Goal: Task Accomplishment & Management: Manage account settings

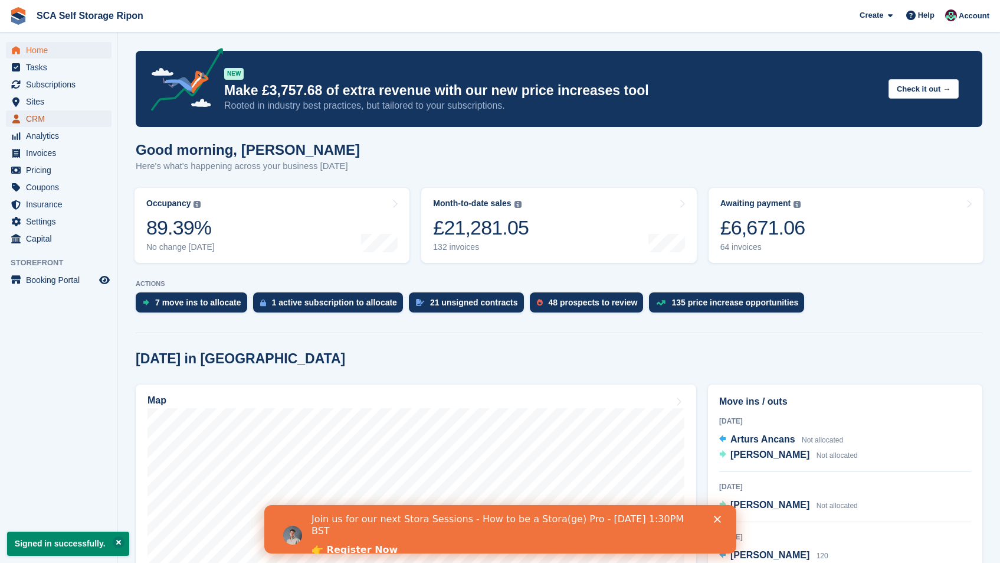
click at [59, 117] on span "CRM" at bounding box center [61, 118] width 71 height 17
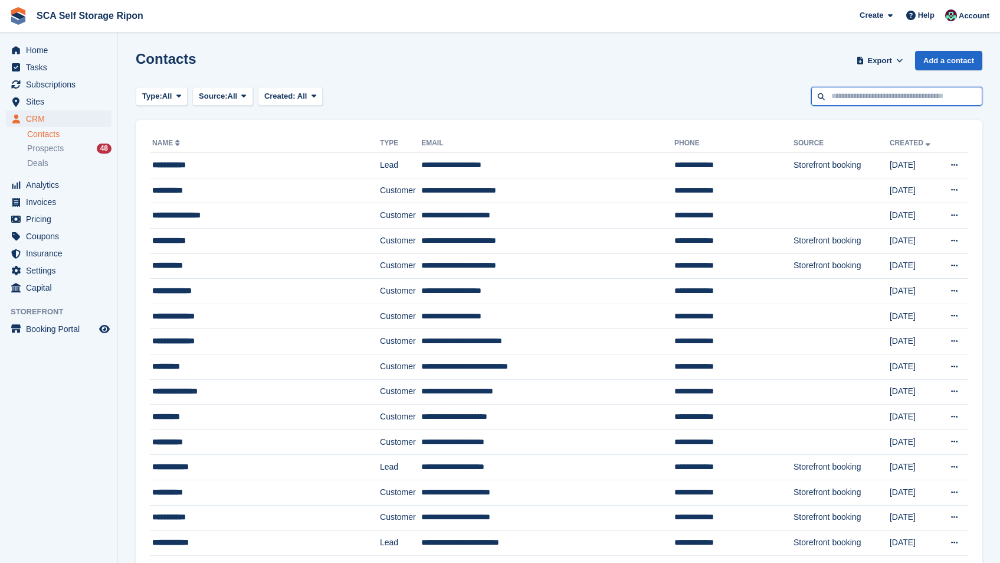
click at [860, 89] on input "text" at bounding box center [897, 96] width 171 height 19
type input "*******"
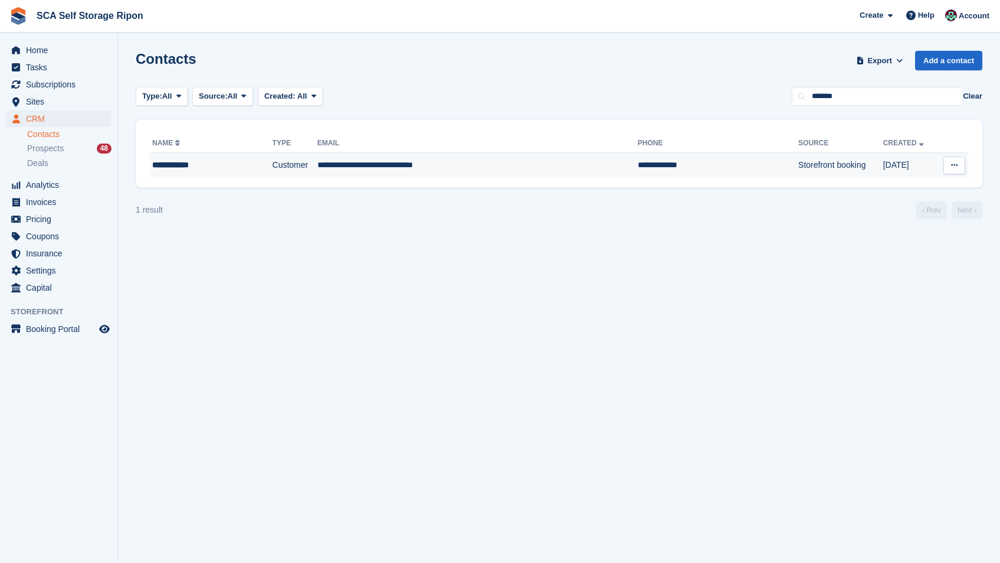
click at [306, 155] on td "Customer" at bounding box center [295, 165] width 45 height 25
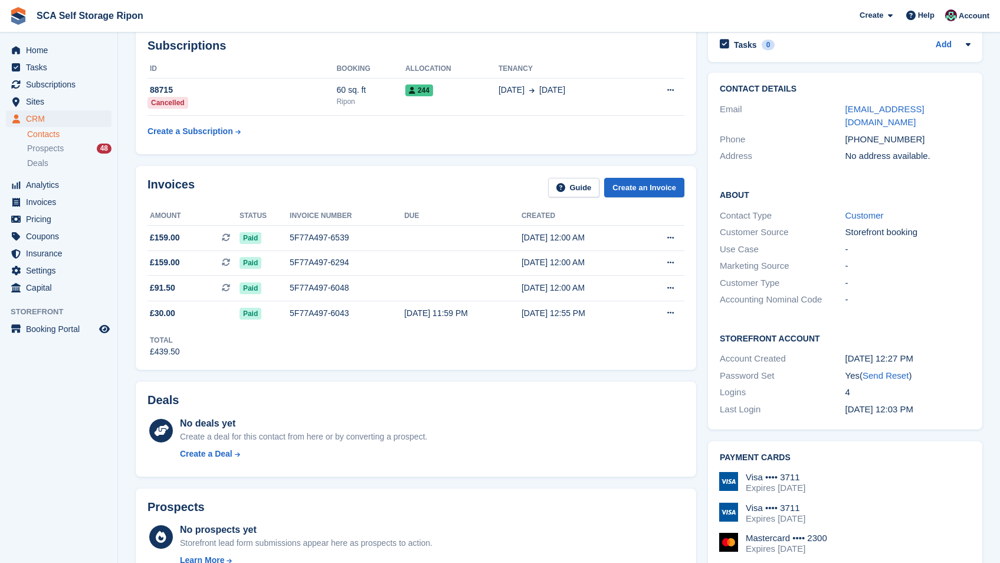
scroll to position [24, 0]
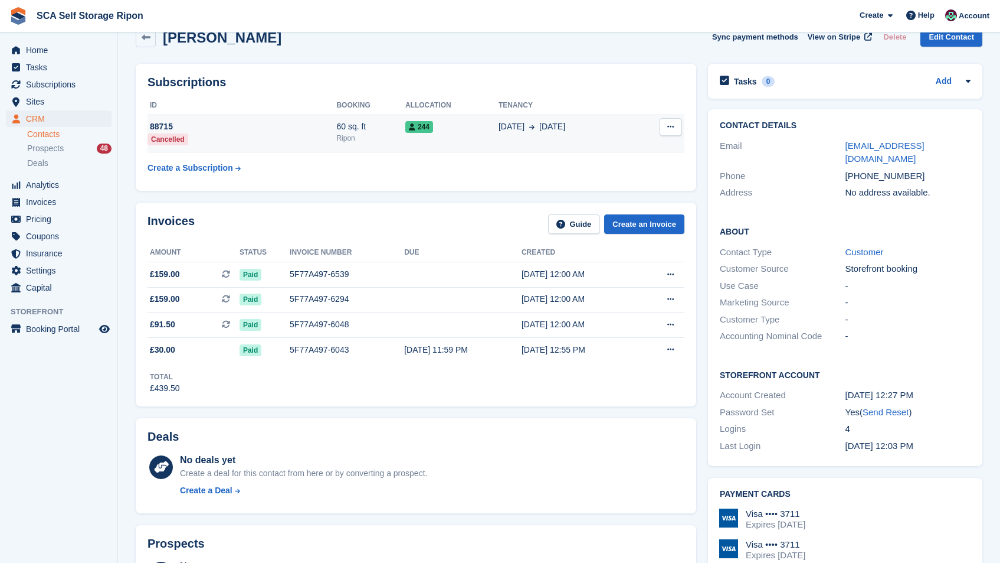
click at [493, 142] on td "244" at bounding box center [452, 134] width 93 height 38
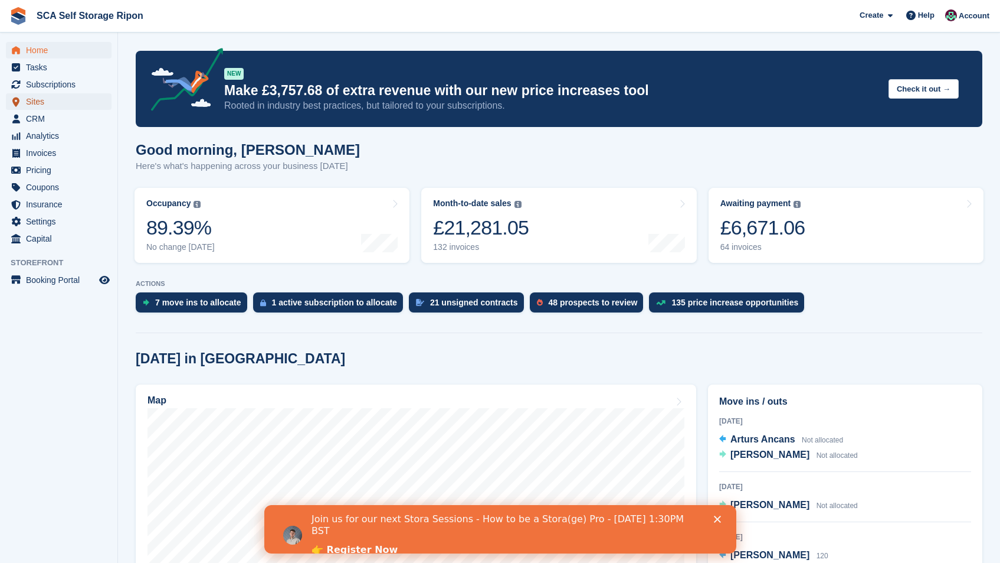
click at [45, 102] on span "Sites" at bounding box center [61, 101] width 71 height 17
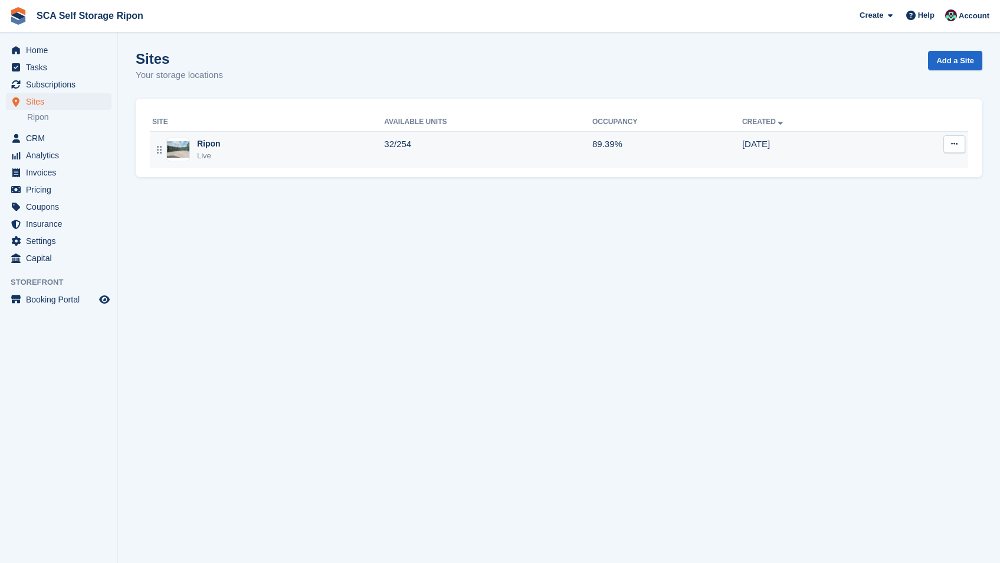
click at [319, 134] on td "Ripon Live" at bounding box center [267, 149] width 234 height 37
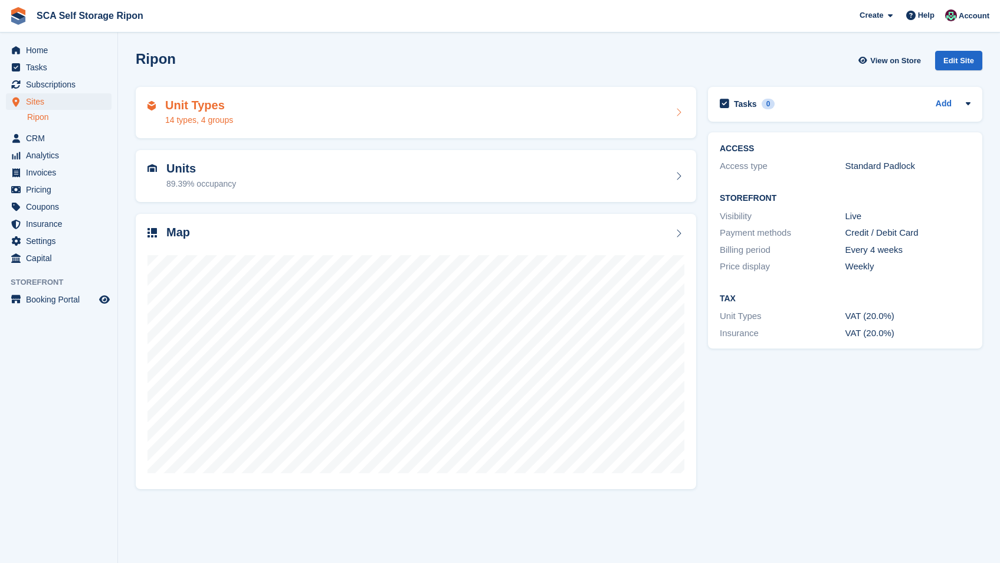
click at [331, 124] on div "Unit Types 14 types, 4 groups" at bounding box center [416, 113] width 537 height 28
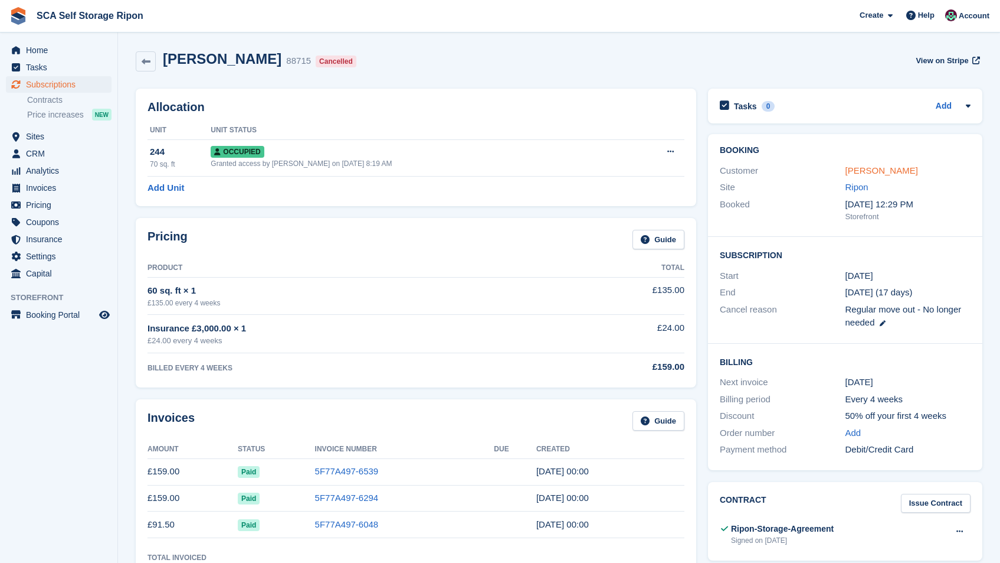
click at [872, 169] on link "Tyler Parker" at bounding box center [882, 170] width 73 height 10
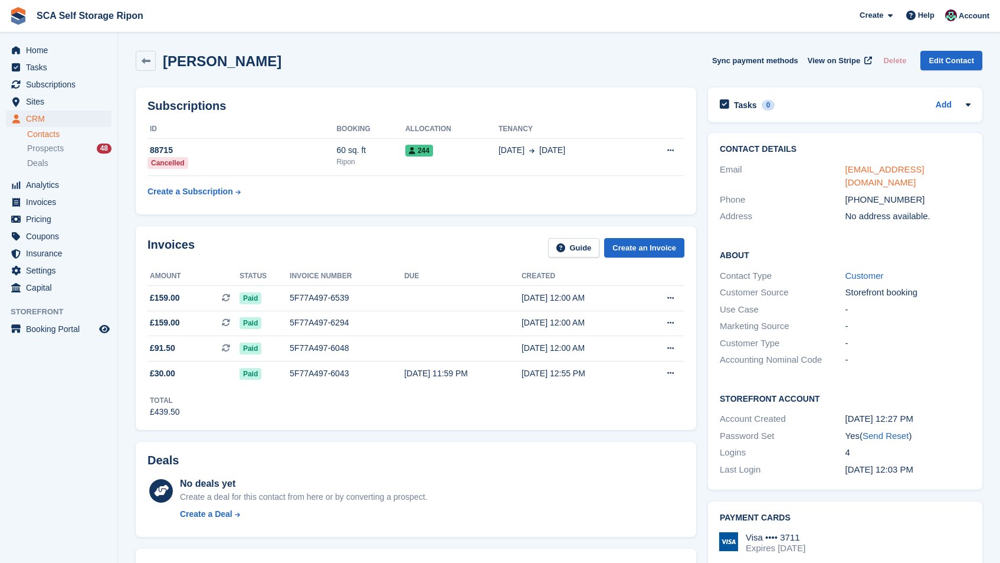
click at [872, 169] on link "hello@northyorksroadevents.co.uk" at bounding box center [885, 176] width 79 height 24
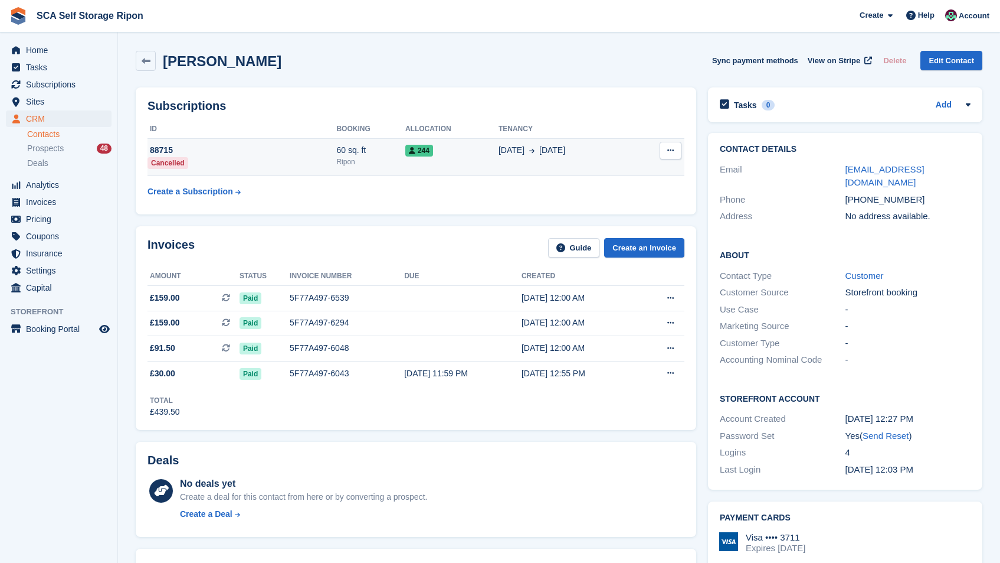
click at [472, 143] on td "244" at bounding box center [452, 157] width 93 height 38
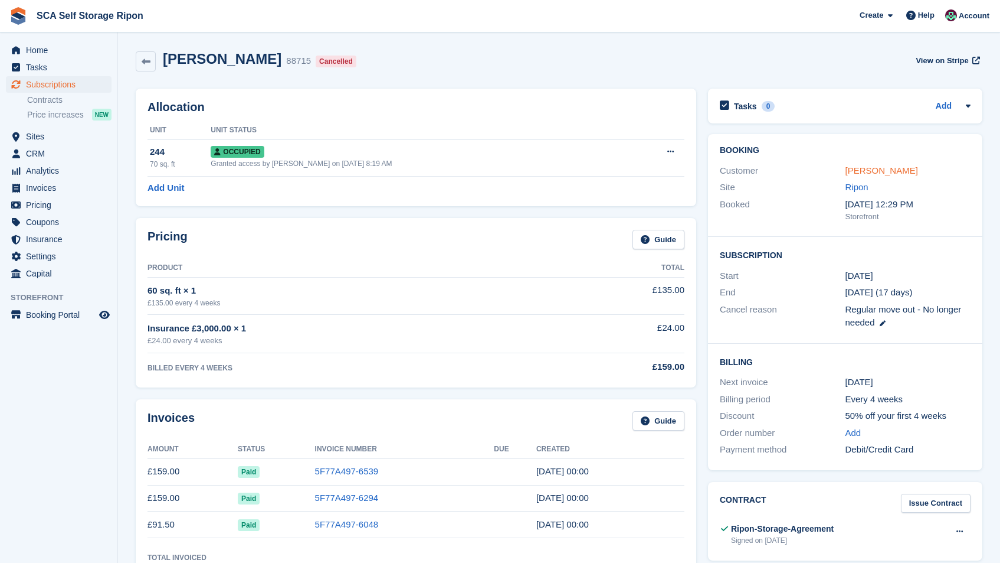
click at [880, 174] on link "Tyler Parker" at bounding box center [882, 170] width 73 height 10
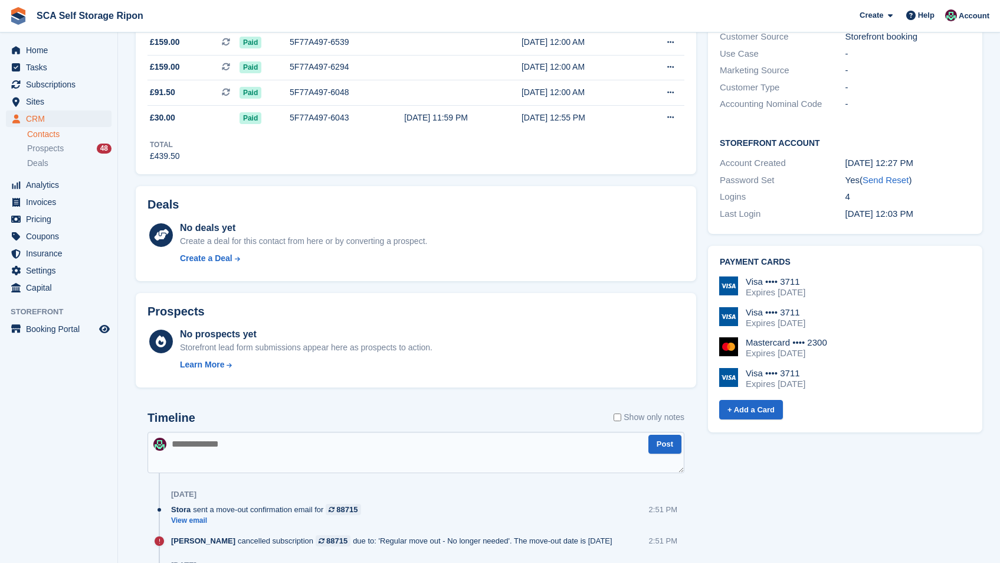
scroll to position [305, 0]
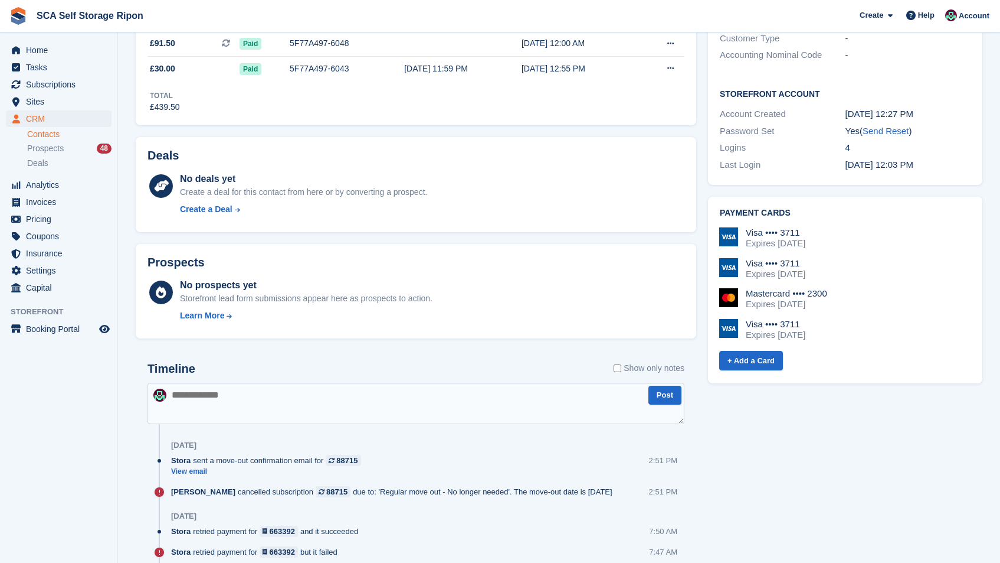
click at [465, 404] on textarea at bounding box center [416, 402] width 537 height 41
type textarea "**********"
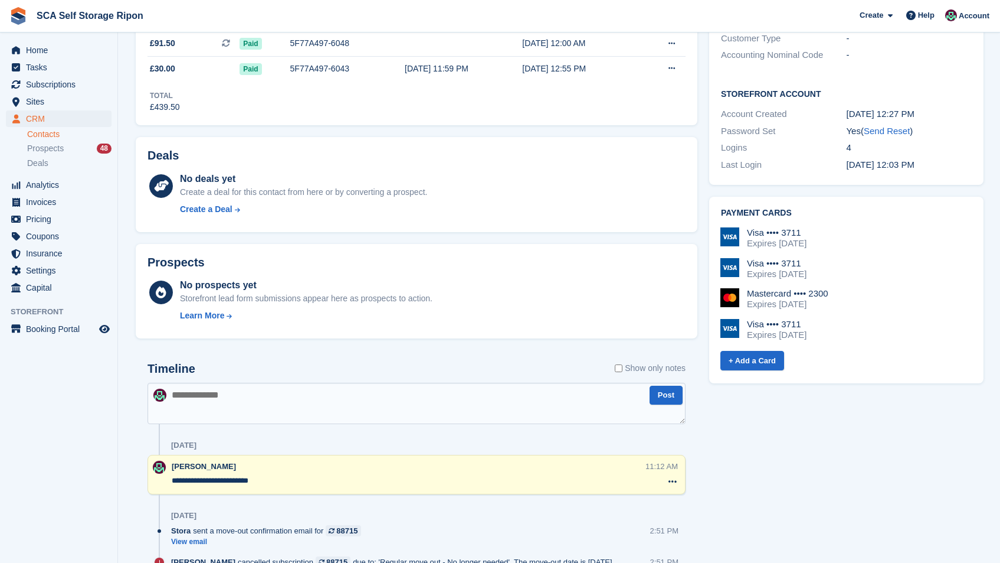
scroll to position [0, 0]
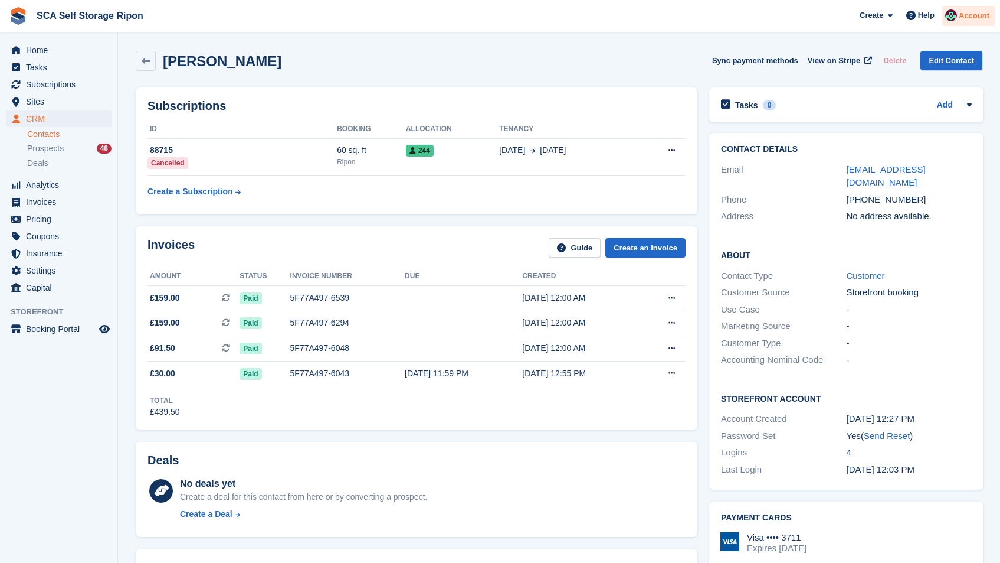
click at [979, 16] on span "Account" at bounding box center [974, 16] width 31 height 12
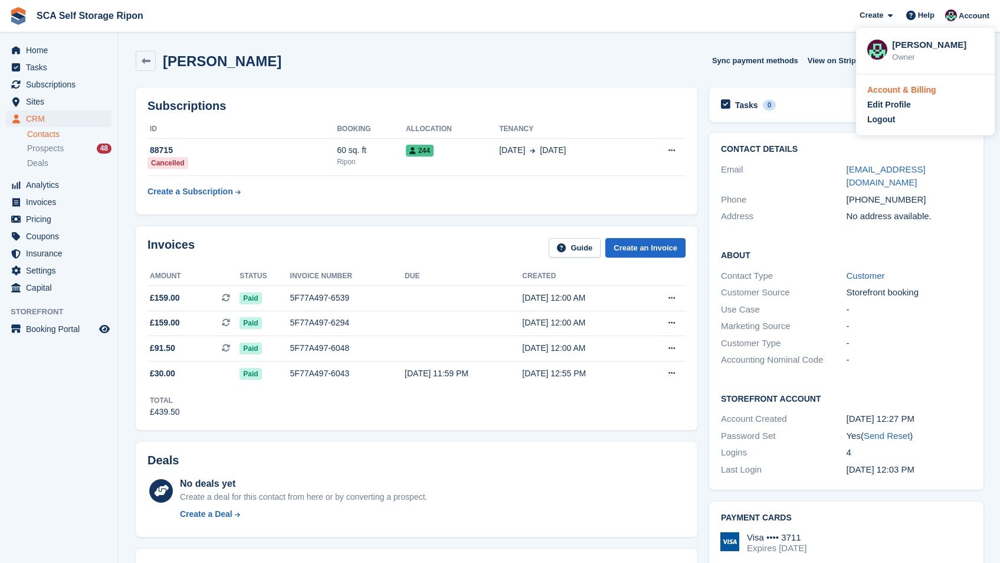
click at [917, 91] on div "Account & Billing" at bounding box center [902, 90] width 69 height 12
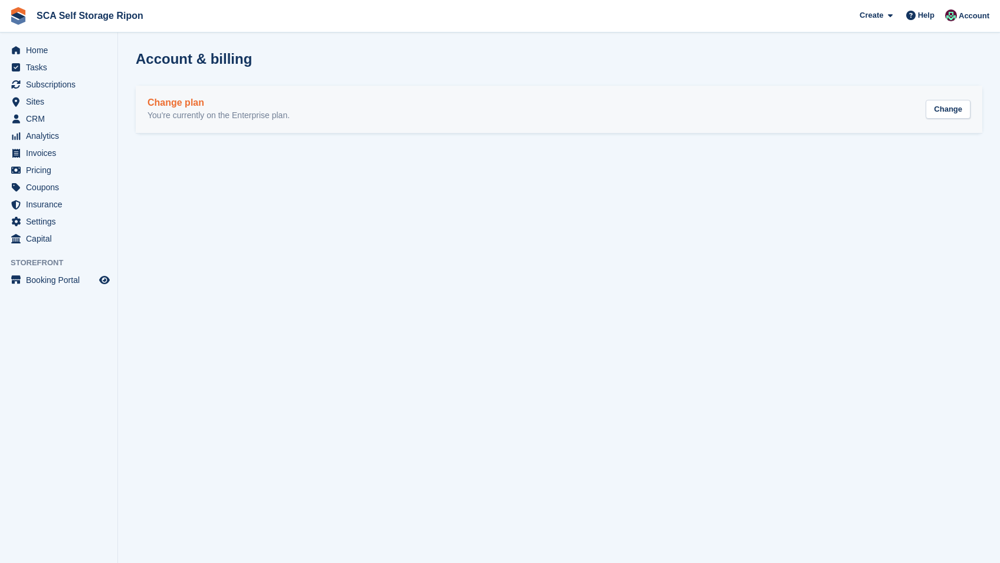
click at [328, 112] on div "Change plan You're currently on the Enterprise plan. Change" at bounding box center [559, 109] width 823 height 24
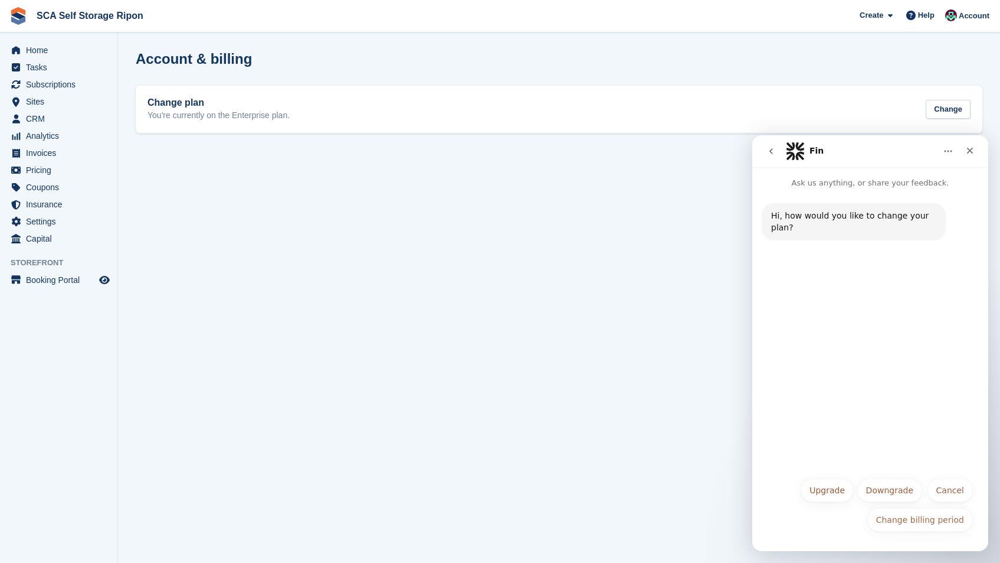
click at [447, 194] on section "Account & billing Change plan You're currently on the Enterprise plan. Change" at bounding box center [559, 281] width 882 height 563
click at [969, 151] on icon "Close" at bounding box center [970, 151] width 6 height 6
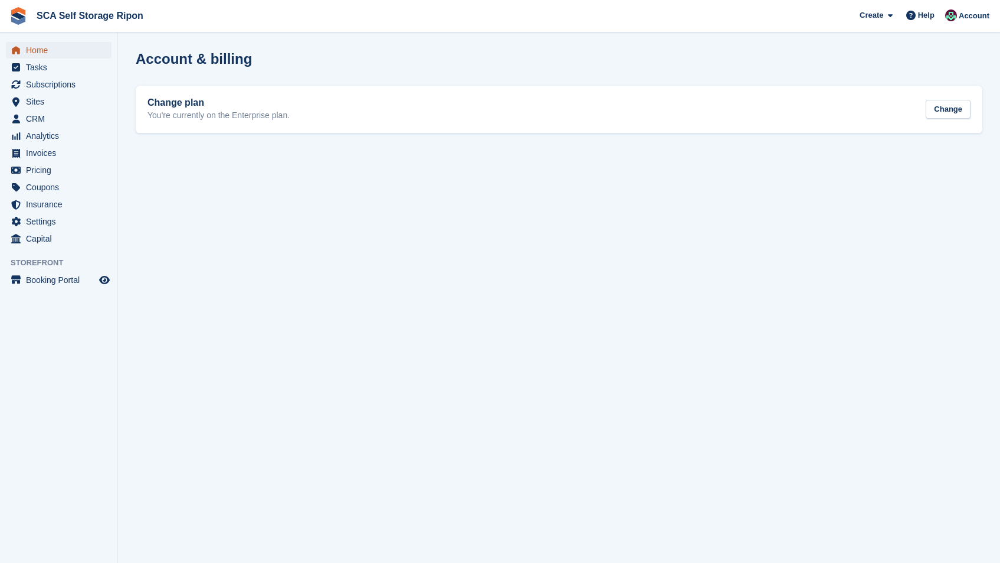
click at [43, 45] on span "Home" at bounding box center [61, 50] width 71 height 17
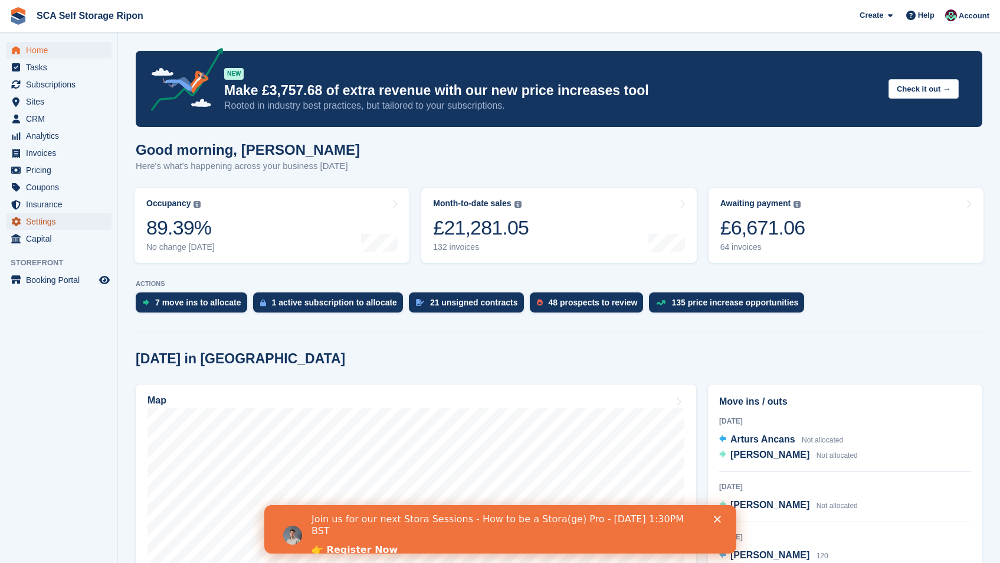
click at [54, 224] on span "Settings" at bounding box center [61, 221] width 71 height 17
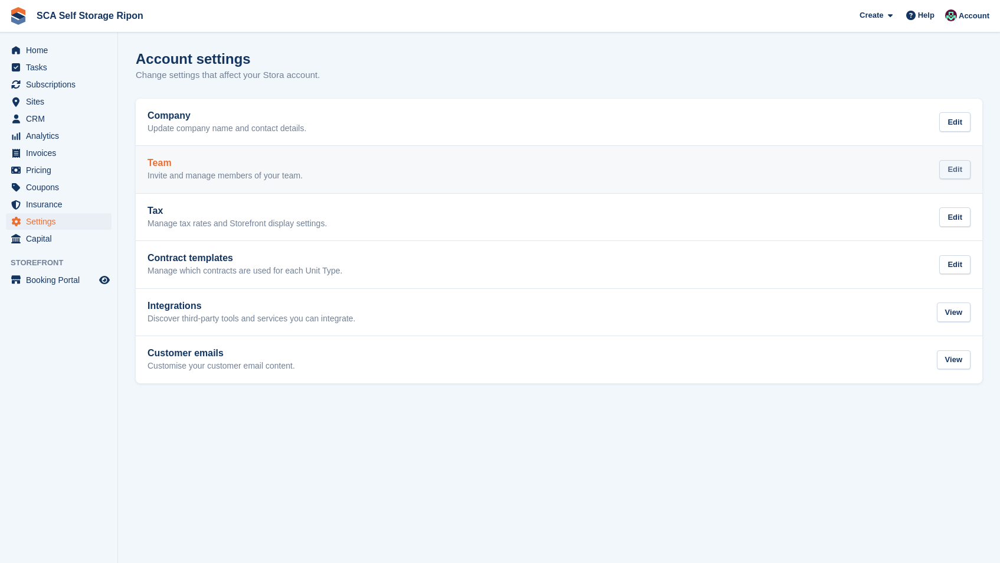
click at [941, 169] on div "Edit" at bounding box center [955, 169] width 31 height 19
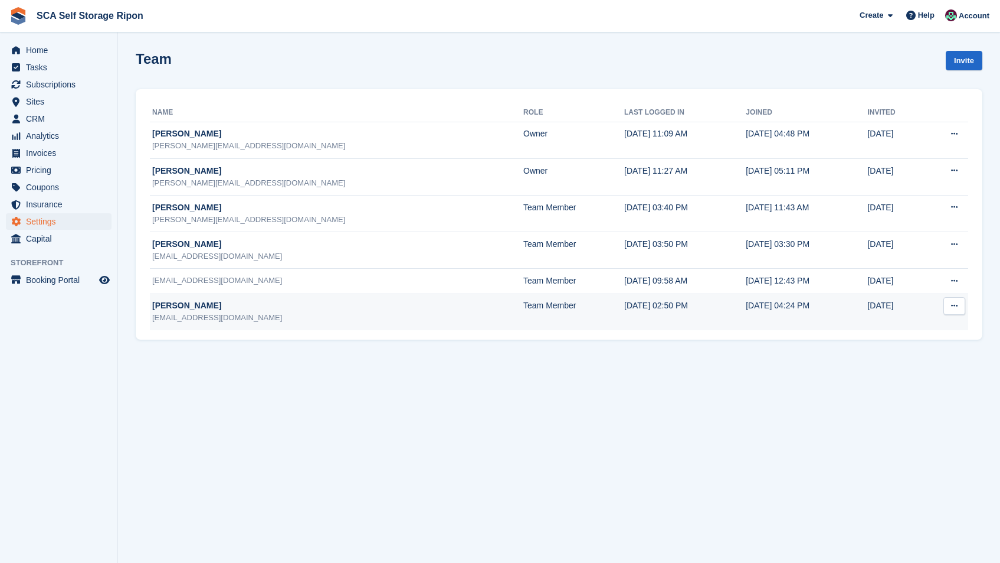
click at [957, 305] on icon at bounding box center [955, 306] width 6 height 8
click at [910, 348] on p "Delete team member" at bounding box center [909, 353] width 103 height 15
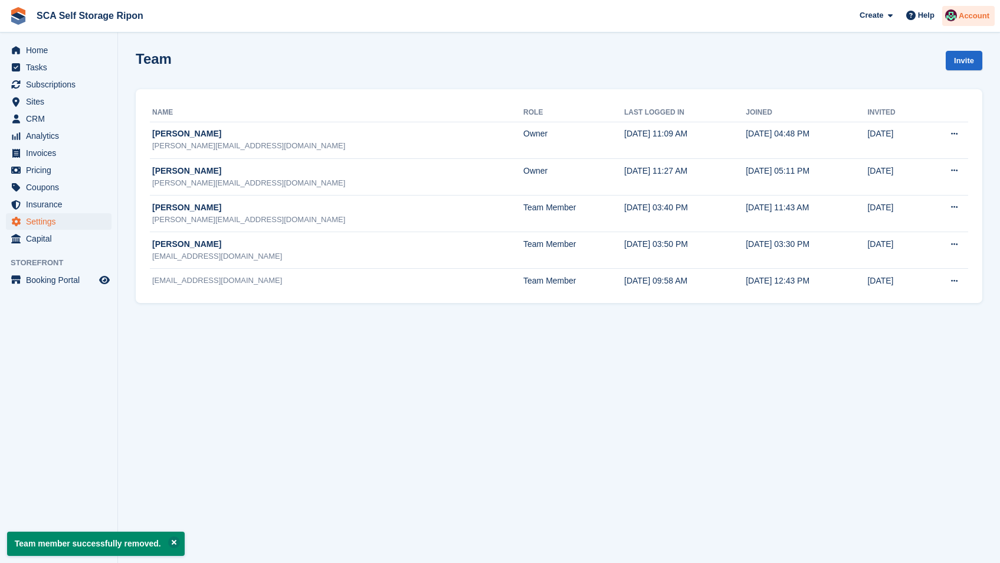
click at [970, 16] on span "Account" at bounding box center [974, 16] width 31 height 12
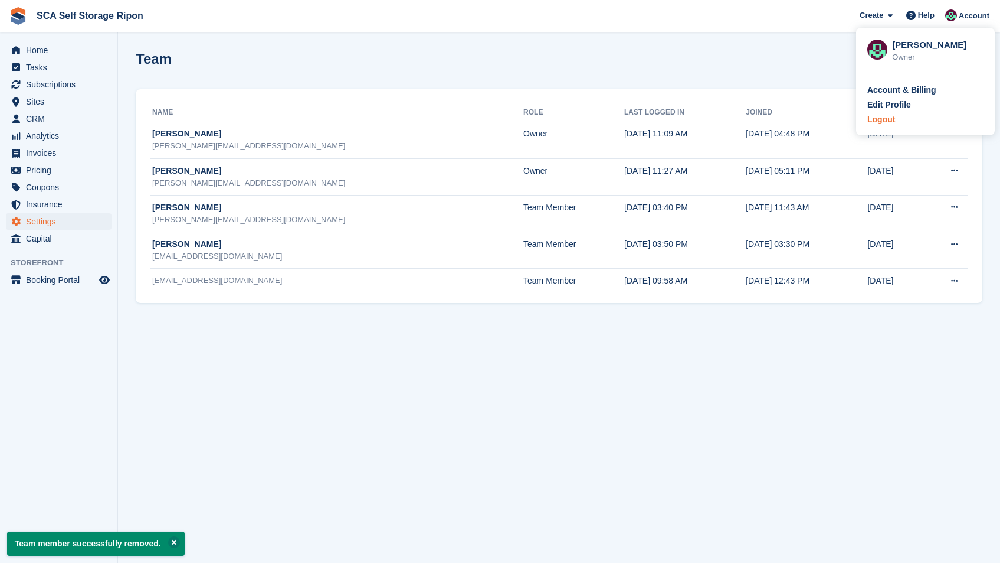
click at [874, 119] on div "Logout" at bounding box center [882, 119] width 28 height 12
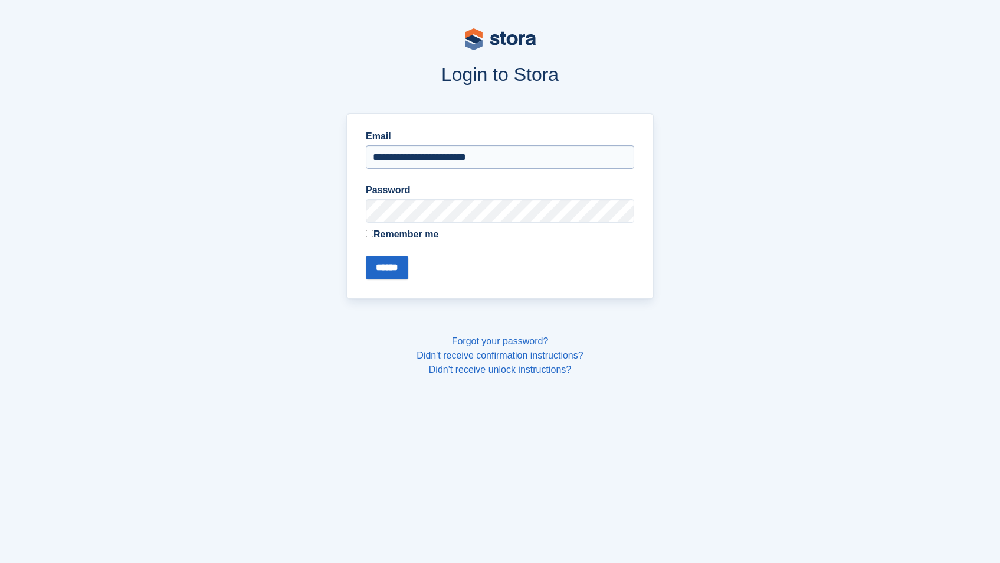
click at [494, 156] on input "**********" at bounding box center [500, 157] width 269 height 24
type input "**********"
click at [392, 268] on input "******" at bounding box center [387, 268] width 42 height 24
